Goal: Task Accomplishment & Management: Manage account settings

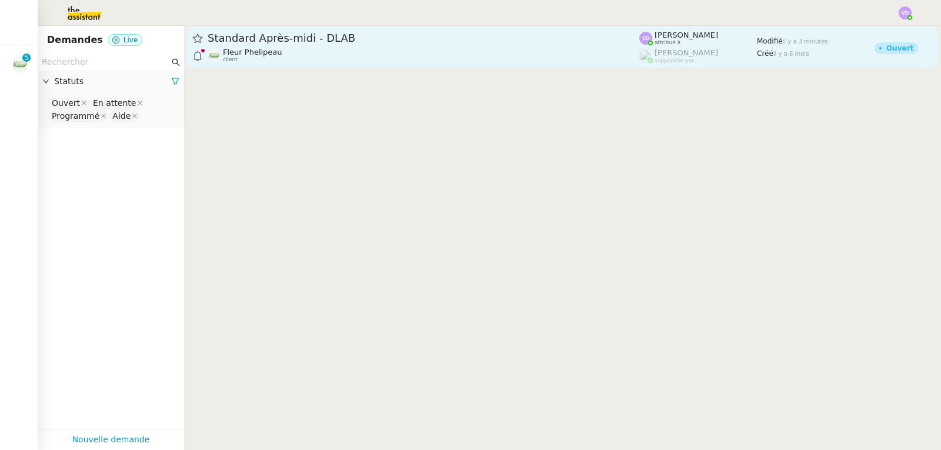
click at [321, 39] on span "Standard Après-midi - DLAB" at bounding box center [424, 38] width 432 height 11
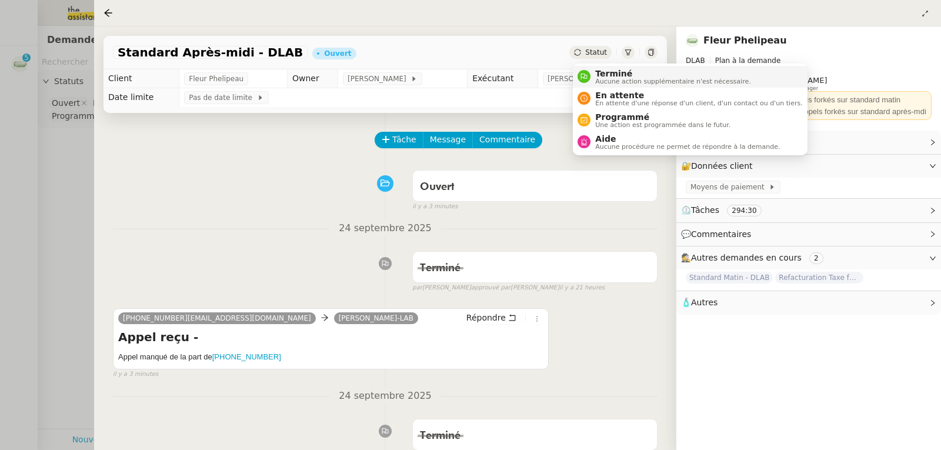
click at [600, 82] on span "Aucune action supplémentaire n'est nécessaire." at bounding box center [672, 81] width 155 height 6
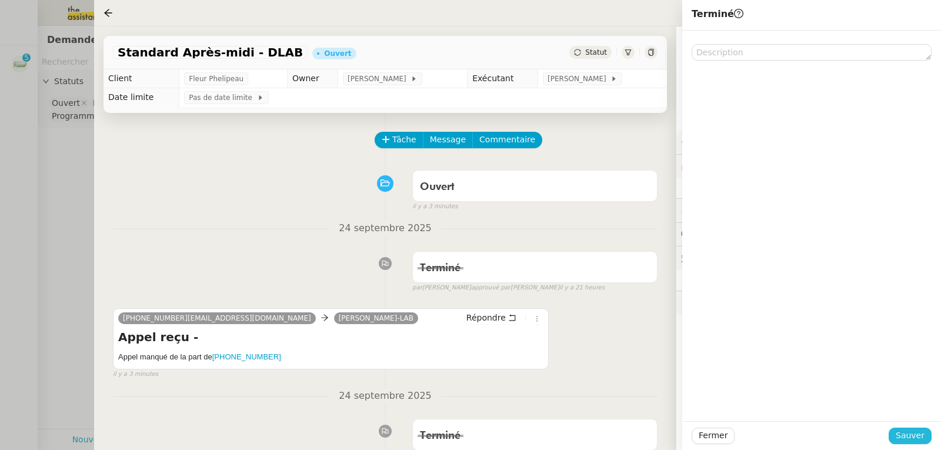
click at [907, 438] on span "Sauver" at bounding box center [910, 436] width 29 height 14
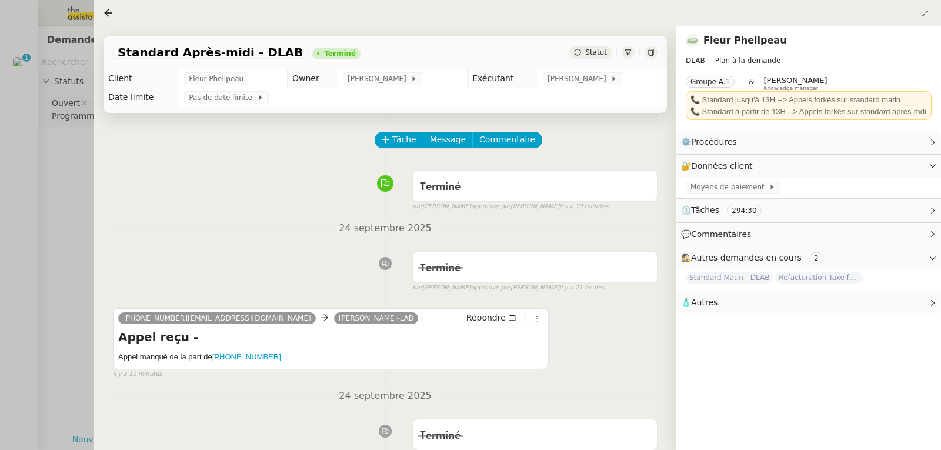
click at [188, 141] on div "Tâche Message Commentaire" at bounding box center [385, 146] width 545 height 28
click at [61, 66] on div at bounding box center [470, 225] width 941 height 450
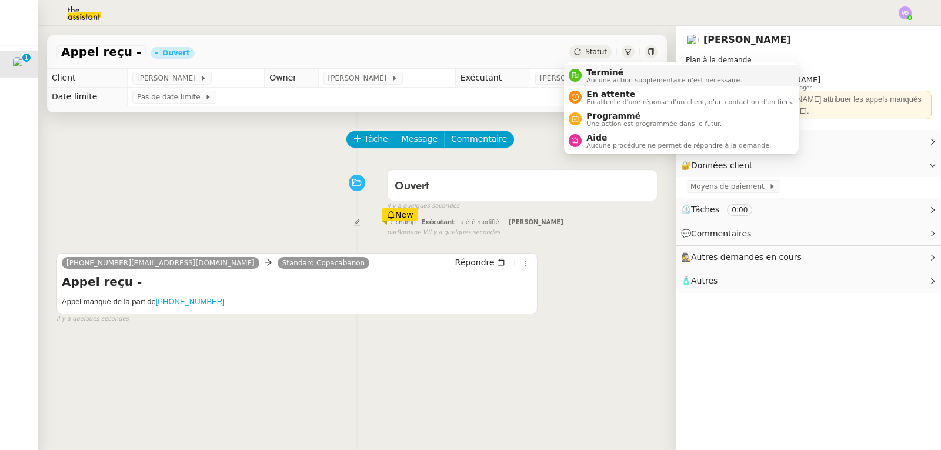
click at [594, 72] on span "Terminé" at bounding box center [664, 72] width 155 height 9
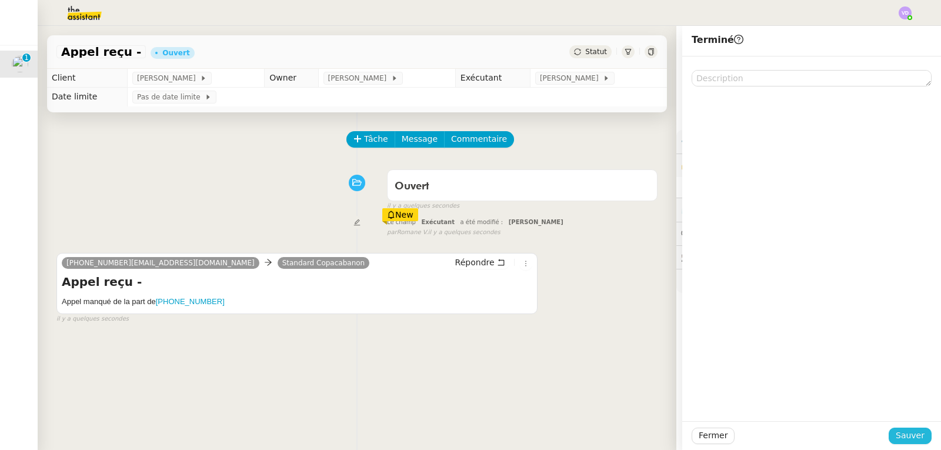
click at [905, 434] on span "Sauver" at bounding box center [910, 436] width 29 height 14
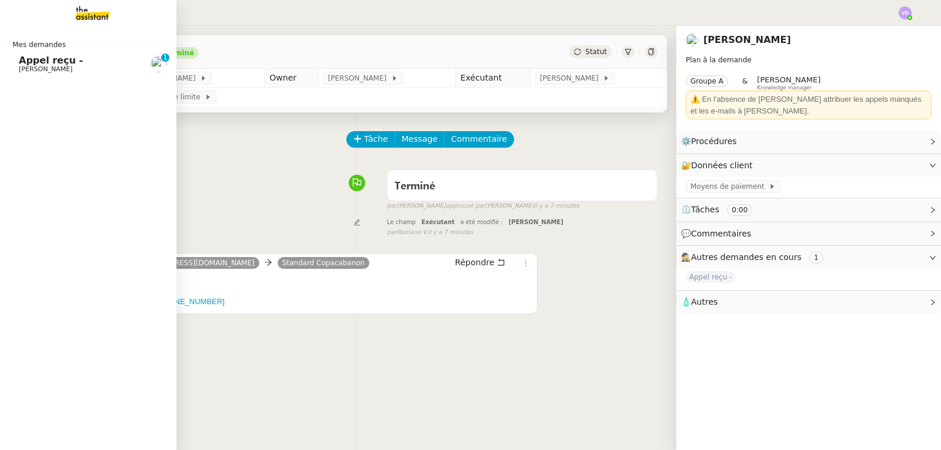
drag, startPoint x: 34, startPoint y: 65, endPoint x: 55, endPoint y: 66, distance: 21.8
click at [34, 65] on span "Appel reçu -" at bounding box center [51, 60] width 64 height 11
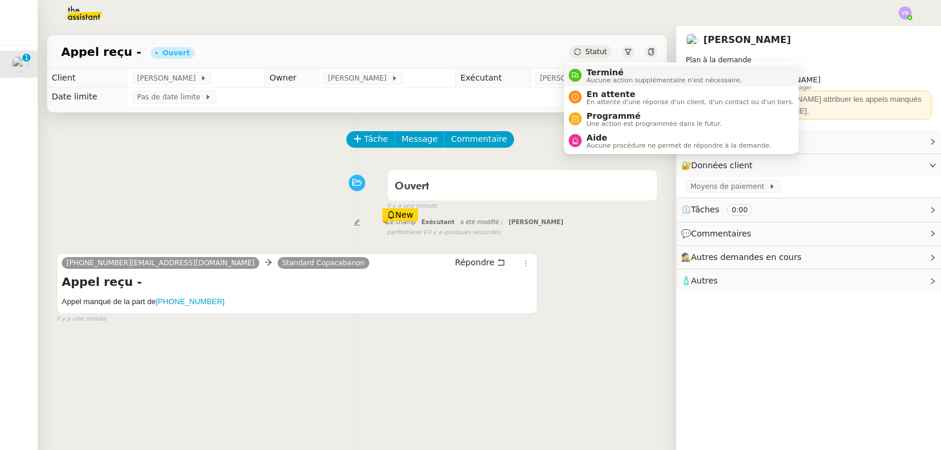
click at [597, 73] on span "Terminé" at bounding box center [664, 72] width 155 height 9
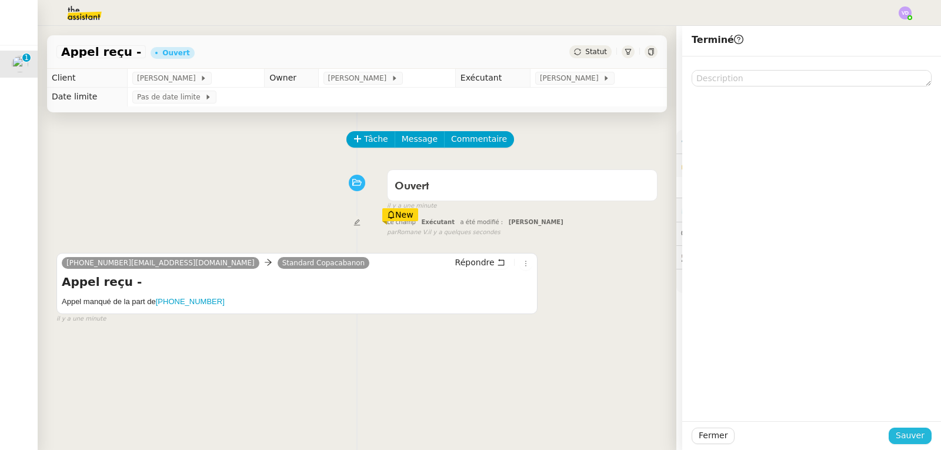
click at [907, 431] on span "Sauver" at bounding box center [910, 436] width 29 height 14
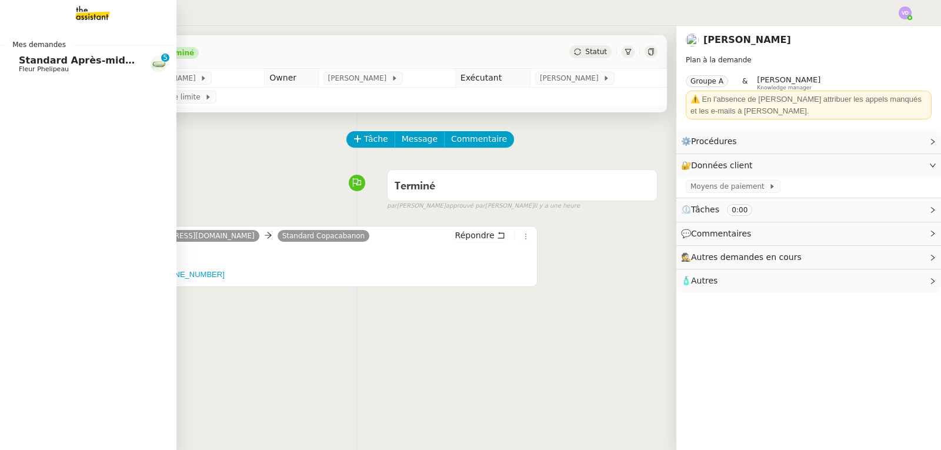
click at [45, 78] on div "Mes demandes Standard Après-midi - DLAB Fleur Phelipeau 0 1 2 3 4 5 6 7 8 9" at bounding box center [88, 238] width 177 height 424
click at [52, 68] on span "Fleur Phelipeau" at bounding box center [44, 69] width 50 height 8
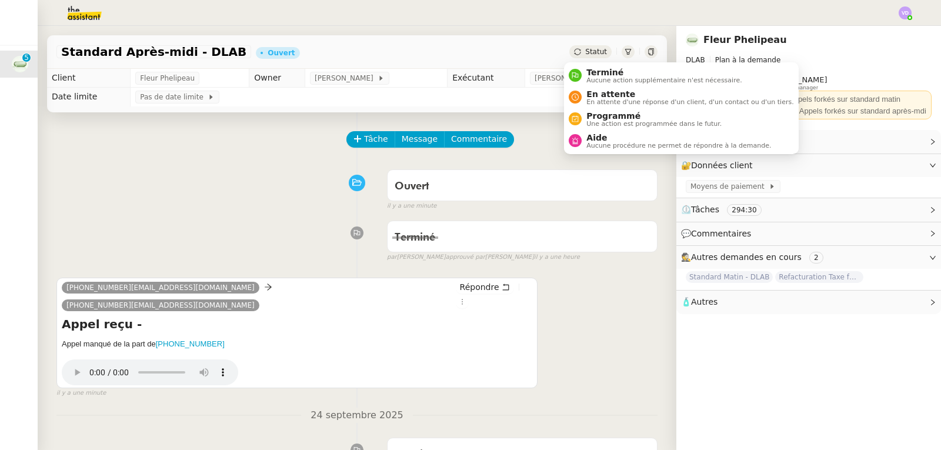
click at [585, 52] on span "Statut" at bounding box center [596, 52] width 22 height 8
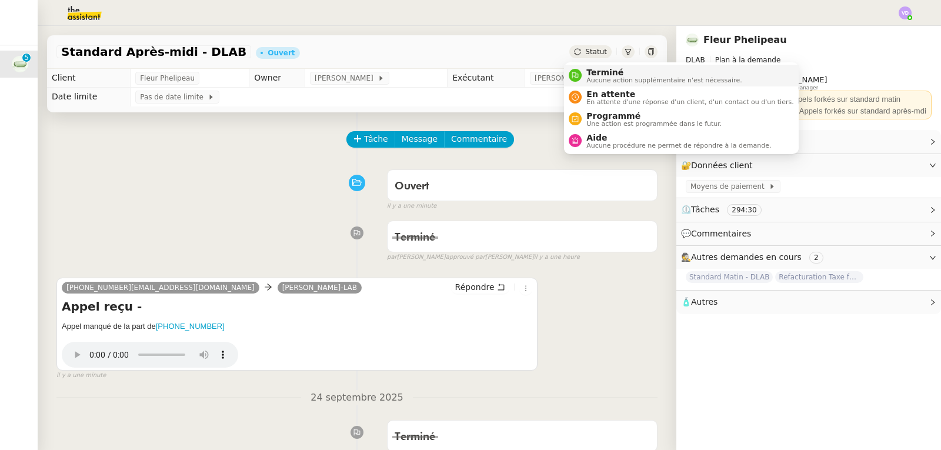
click at [597, 72] on span "Terminé" at bounding box center [664, 72] width 155 height 9
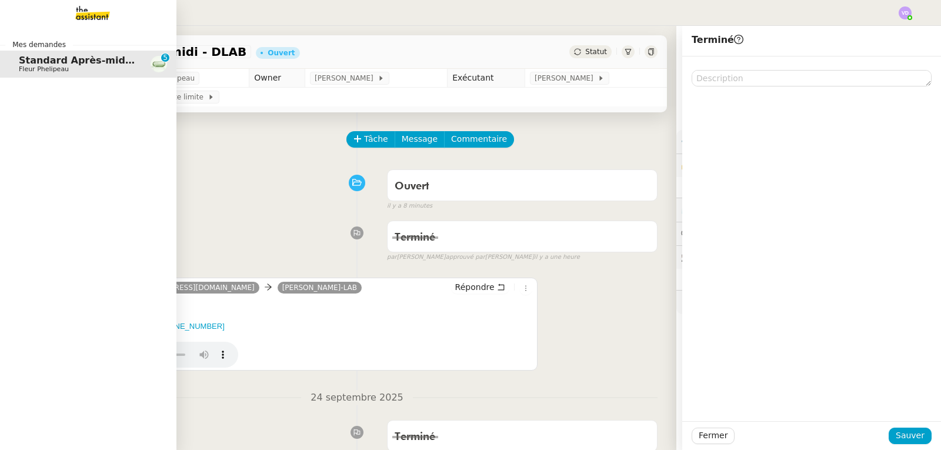
click at [89, 60] on span "Standard Après-midi - DLAB" at bounding box center [93, 60] width 148 height 11
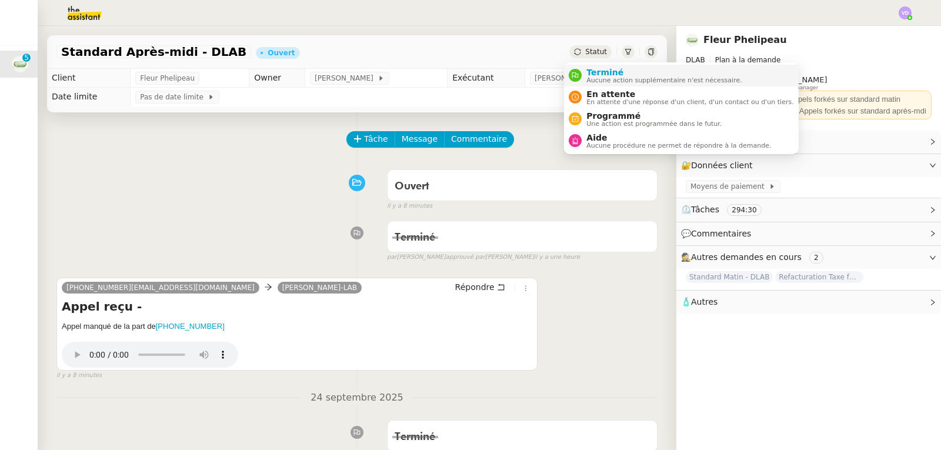
click at [596, 65] on li "Terminé Aucune action supplémentaire n'est nécessaire." at bounding box center [681, 76] width 234 height 22
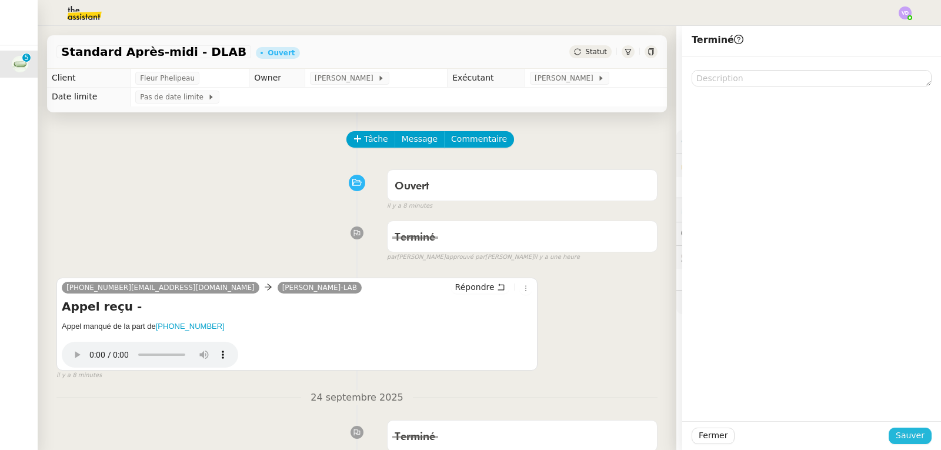
click at [890, 437] on button "Sauver" at bounding box center [910, 436] width 43 height 16
